Goal: Transaction & Acquisition: Book appointment/travel/reservation

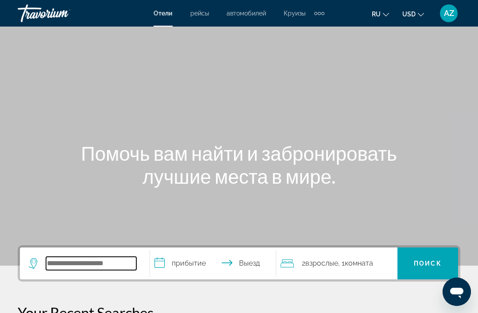
click at [117, 260] on input "Search widget" at bounding box center [91, 263] width 90 height 13
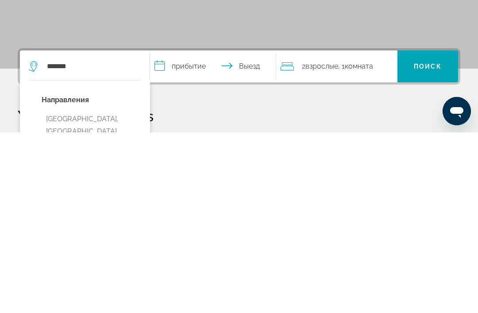
click at [114, 291] on button "[GEOGRAPHIC_DATA], [GEOGRAPHIC_DATA], [GEOGRAPHIC_DATA] (BNA)" at bounding box center [92, 318] width 100 height 54
type input "**********"
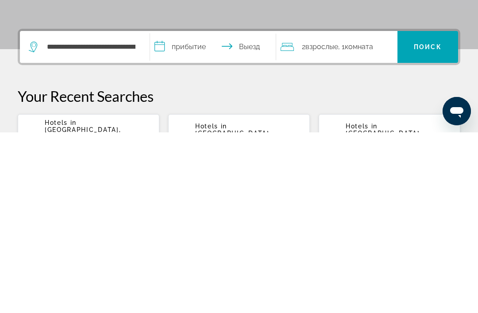
click at [203, 212] on input "**********" at bounding box center [214, 229] width 129 height 35
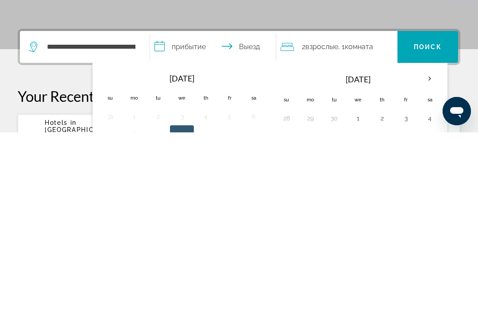
scroll to position [217, 0]
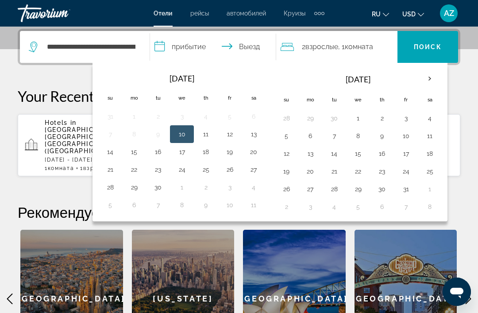
click at [252, 156] on button "20" at bounding box center [254, 152] width 14 height 12
click at [161, 170] on button "23" at bounding box center [158, 169] width 14 height 12
type input "**********"
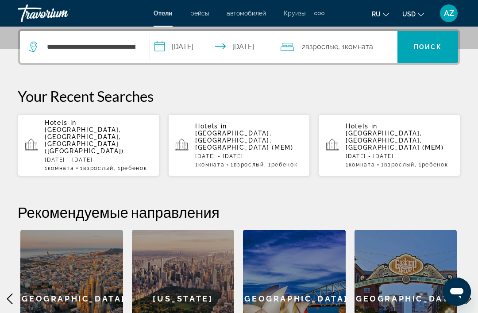
click at [364, 49] on span "Комната" at bounding box center [359, 47] width 28 height 8
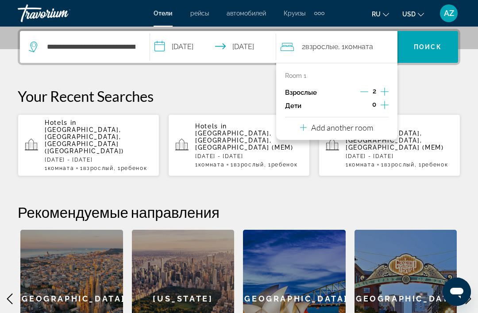
click at [362, 94] on icon "Decrement adults" at bounding box center [364, 92] width 8 height 8
click at [382, 108] on icon "Increment children" at bounding box center [385, 105] width 8 height 11
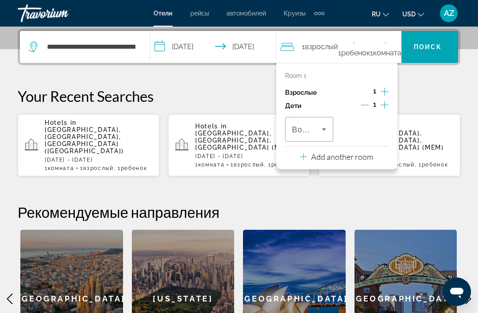
click at [326, 130] on icon "Travelers: 1 adult, 1 child" at bounding box center [324, 129] width 11 height 11
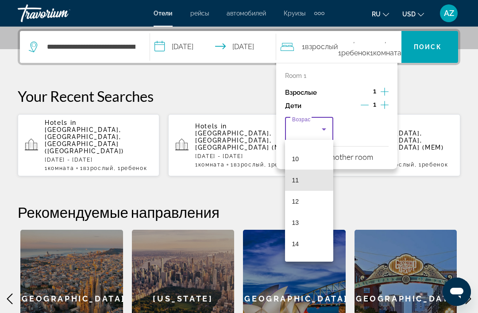
scroll to position [224, 0]
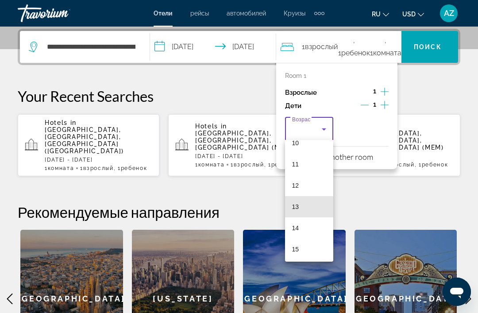
click at [306, 204] on mat-option "13" at bounding box center [309, 206] width 49 height 21
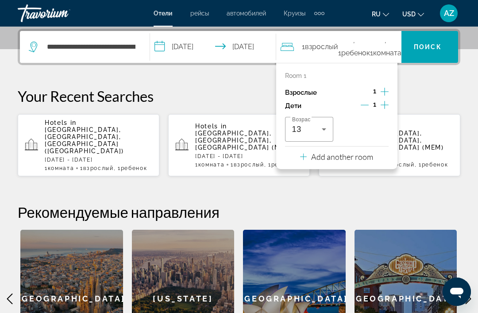
click at [438, 43] on span "Search widget" at bounding box center [428, 46] width 61 height 21
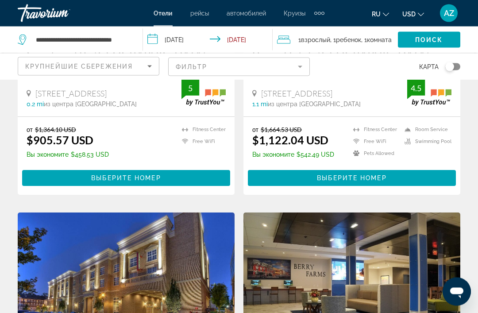
scroll to position [204, 0]
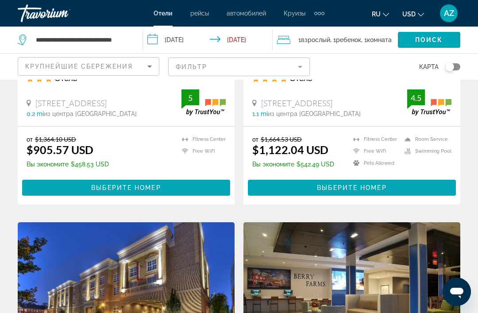
click at [148, 61] on icon "Sort by" at bounding box center [149, 66] width 11 height 11
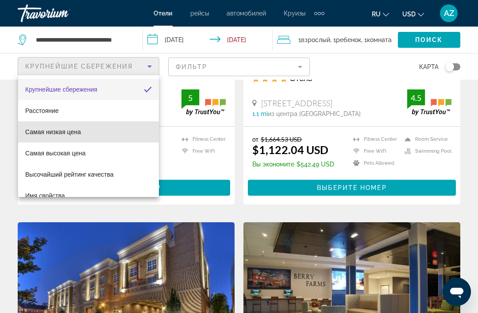
click at [105, 133] on mat-option "Самая низкая цена" at bounding box center [88, 131] width 141 height 21
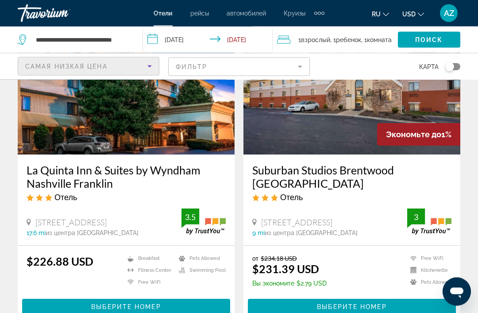
scroll to position [99, 0]
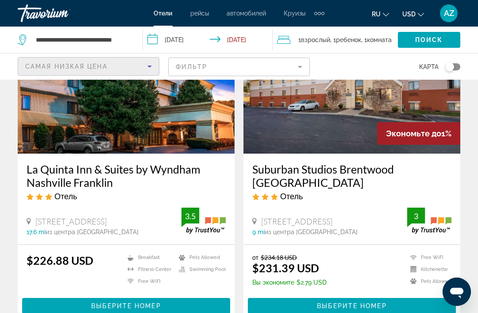
click at [210, 241] on div "La Quinta Inn & Suites by Wyndham Nashville Franklin Отель [STREET_ADDRESS] 17.…" at bounding box center [126, 199] width 217 height 91
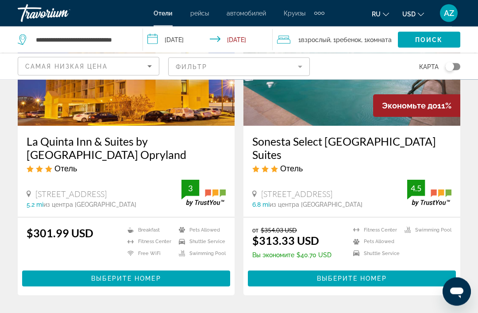
scroll to position [1749, 0]
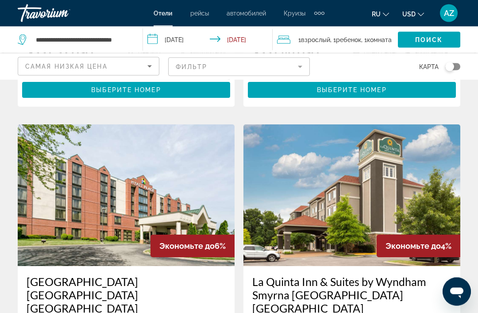
scroll to position [949, 0]
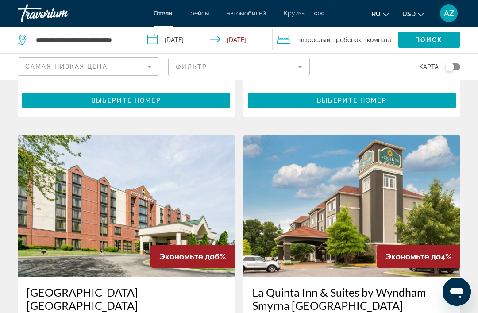
click at [306, 66] on mat-form-field "Фильтр" at bounding box center [239, 67] width 142 height 19
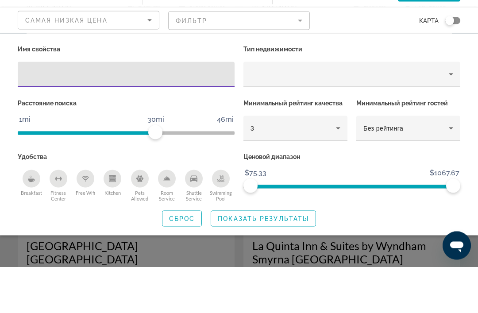
click at [222, 116] on input "Hotel Filters" at bounding box center [126, 121] width 203 height 11
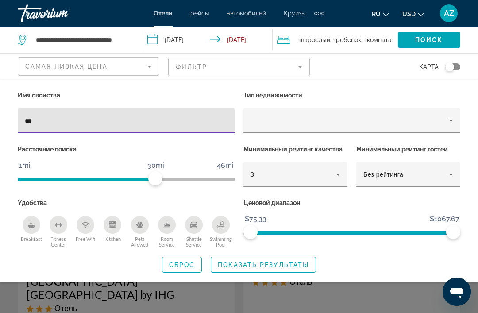
type input "****"
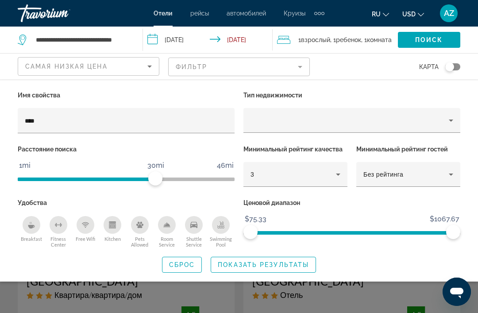
click at [298, 262] on span "Показать результаты" at bounding box center [263, 264] width 91 height 7
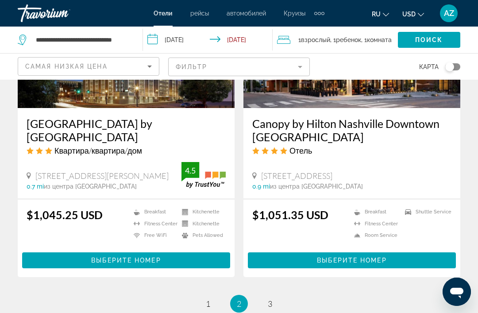
scroll to position [1885, 0]
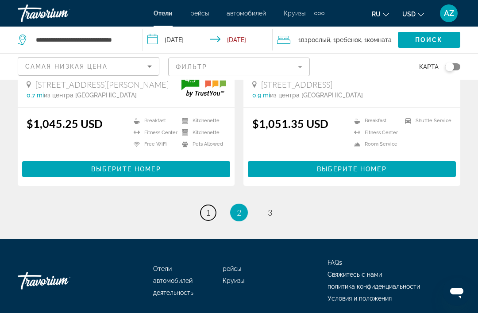
click at [207, 212] on link "page 1" at bounding box center [208, 212] width 15 height 15
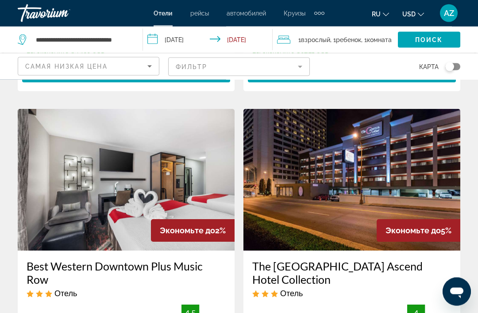
scroll to position [663, 0]
